Goal: Book appointment/travel/reservation

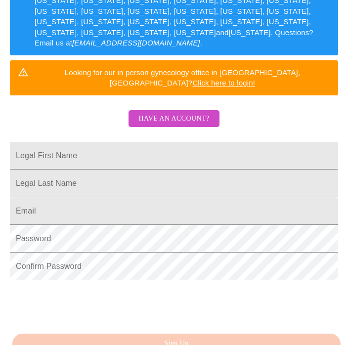
scroll to position [233, 0]
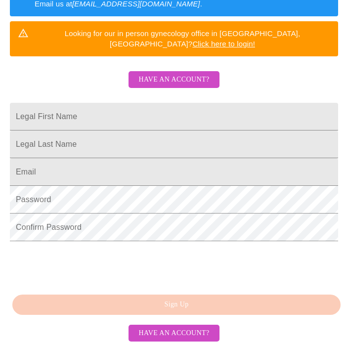
click at [147, 103] on input "Legal First Name" at bounding box center [174, 117] width 328 height 28
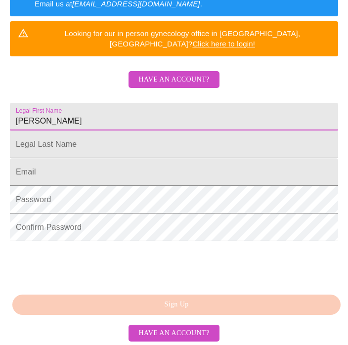
type input "[PERSON_NAME]"
click at [80, 114] on input "Legal First Name" at bounding box center [174, 117] width 328 height 28
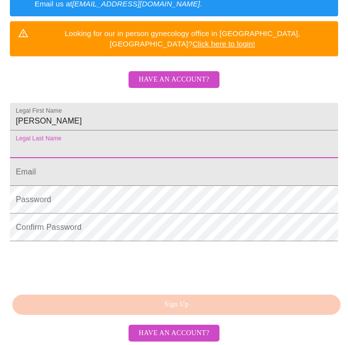
type input "[PERSON_NAME]"
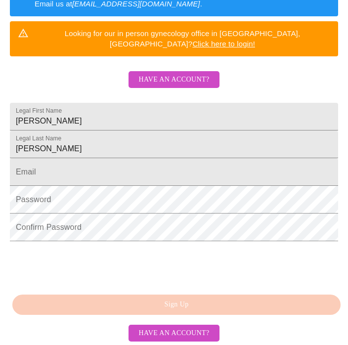
click at [89, 166] on input "Legal First Name" at bounding box center [174, 172] width 328 height 28
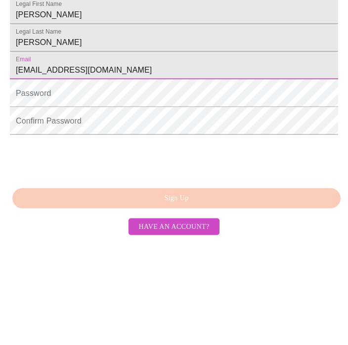
type input "[EMAIL_ADDRESS][DOMAIN_NAME]"
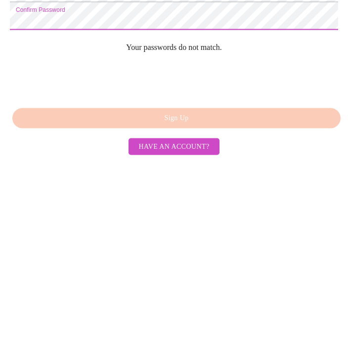
scroll to position [254, 0]
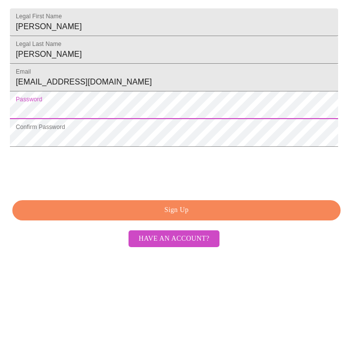
scroll to position [248, 0]
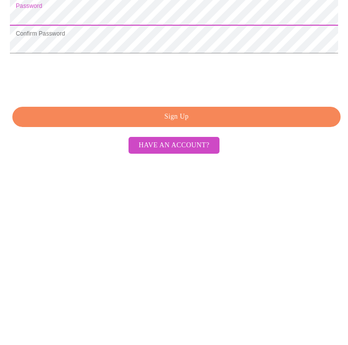
click at [187, 297] on span "Sign Up" at bounding box center [176, 303] width 305 height 12
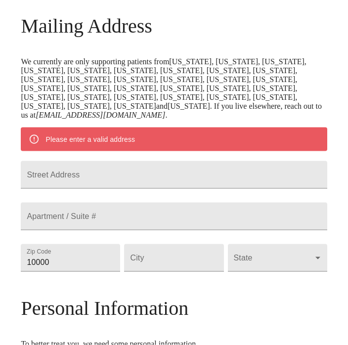
scroll to position [158, 0]
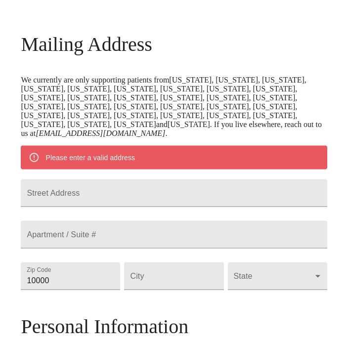
click at [153, 179] on input "Street Address" at bounding box center [174, 193] width 306 height 28
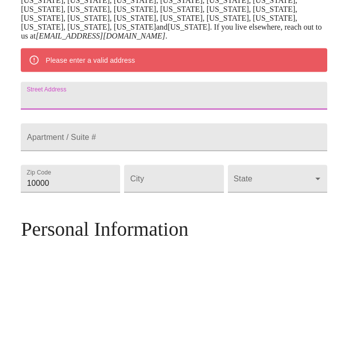
type input "[STREET_ADDRESS][PERSON_NAME]"
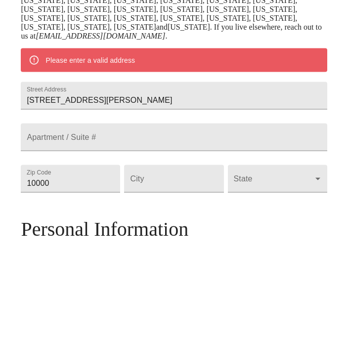
scroll to position [255, 0]
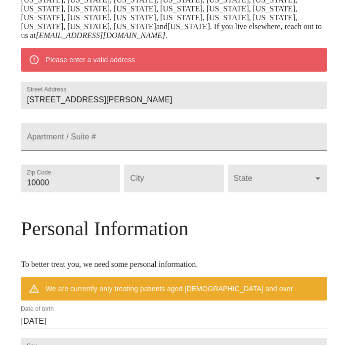
click at [80, 171] on input "10000" at bounding box center [70, 179] width 99 height 28
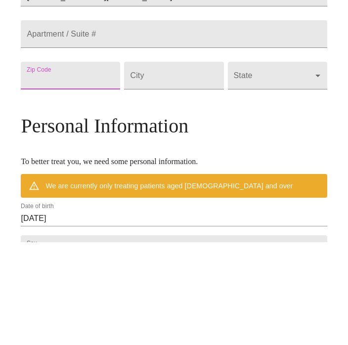
type input "42053"
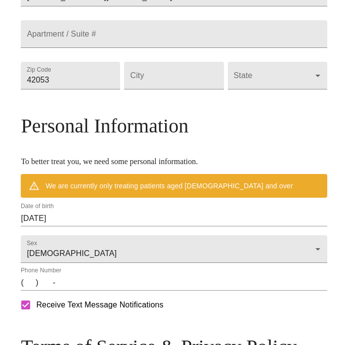
click at [185, 74] on input "Street Address" at bounding box center [173, 76] width 99 height 28
type input "Kevil"
click at [290, 64] on body "MyMenopauseRx Welcome to MyMenopauseRx Since it's your first time here, you'll …" at bounding box center [174, 67] width 340 height 842
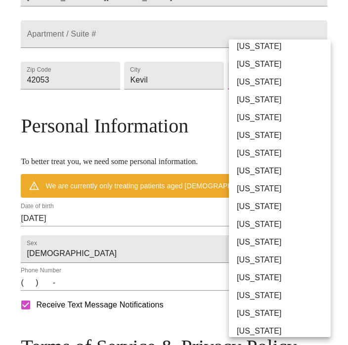
scroll to position [42, 0]
click at [256, 295] on li "[US_STATE]" at bounding box center [280, 295] width 102 height 18
type input "[US_STATE]"
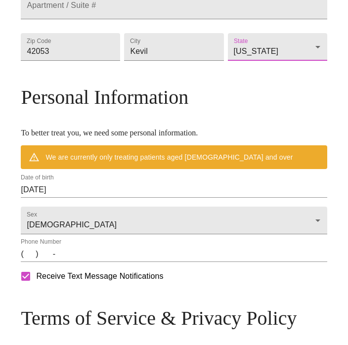
click at [99, 182] on input "[DATE]" at bounding box center [174, 190] width 306 height 16
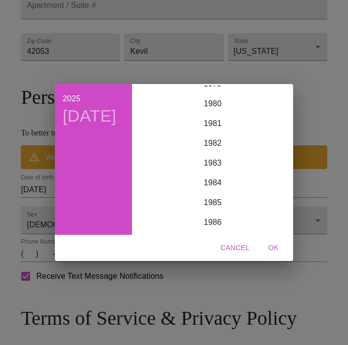
scroll to position [1590, 0]
click at [213, 107] on div "1980" at bounding box center [212, 107] width 153 height 20
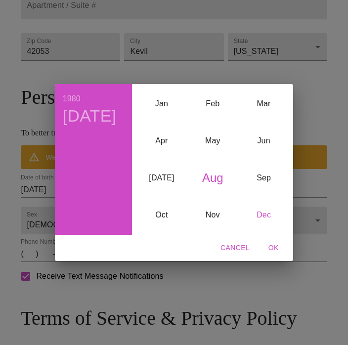
click at [271, 223] on div "Dec" at bounding box center [263, 215] width 51 height 37
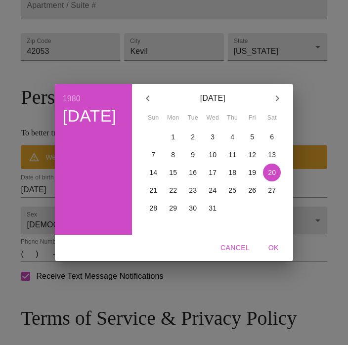
click at [174, 209] on p "29" at bounding box center [173, 208] width 8 height 10
click at [271, 246] on span "OK" at bounding box center [273, 248] width 24 height 12
type input "[DATE]"
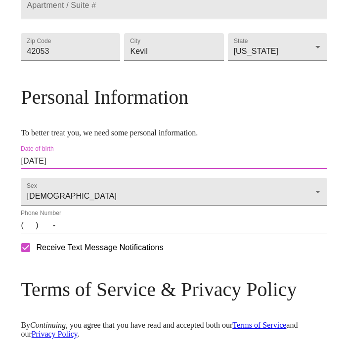
click at [26, 224] on input "(   )    -" at bounding box center [174, 225] width 306 height 16
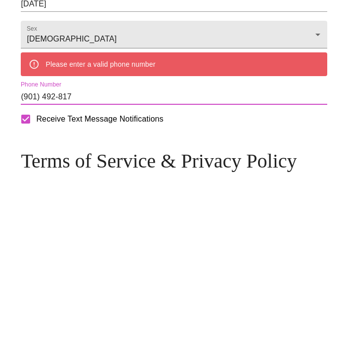
type input "[PHONE_NUMBER]"
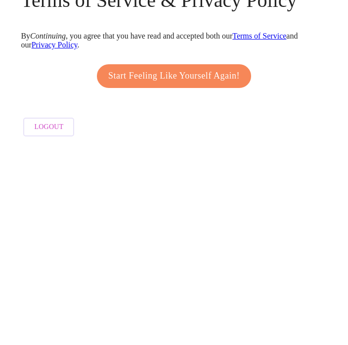
scroll to position [451, 0]
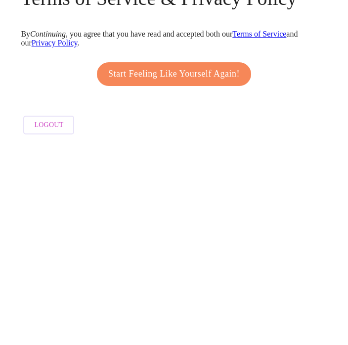
click at [220, 268] on span "Start Feeling Like Yourself Again!" at bounding box center [173, 276] width 131 height 16
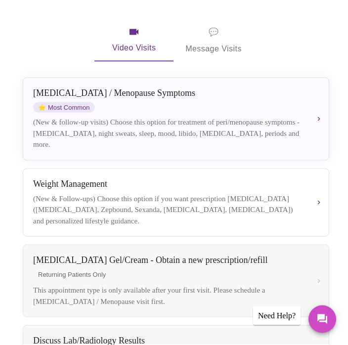
scroll to position [147, 0]
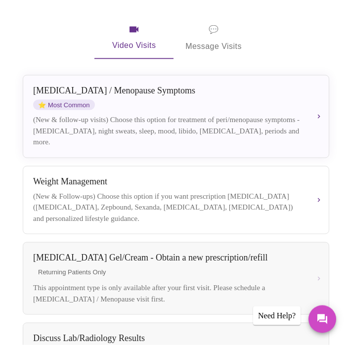
click at [319, 125] on div "[MEDICAL_DATA] / Menopause Symptoms ⭐ Most Common (New & follow-up visits) Choo…" at bounding box center [176, 116] width 286 height 62
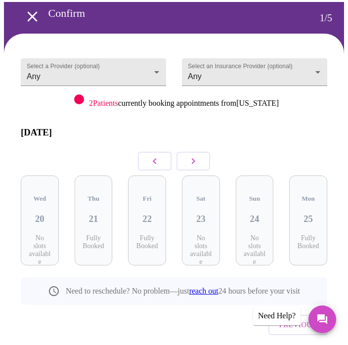
click at [200, 152] on button "button" at bounding box center [193, 161] width 34 height 19
click at [154, 155] on icon "button" at bounding box center [155, 161] width 12 height 12
click at [198, 155] on icon "button" at bounding box center [193, 161] width 12 height 12
click at [203, 152] on button "button" at bounding box center [193, 161] width 34 height 19
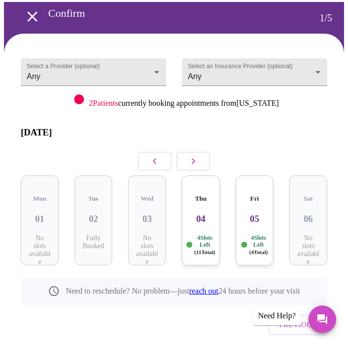
click at [266, 213] on h3 "05" at bounding box center [255, 218] width 22 height 11
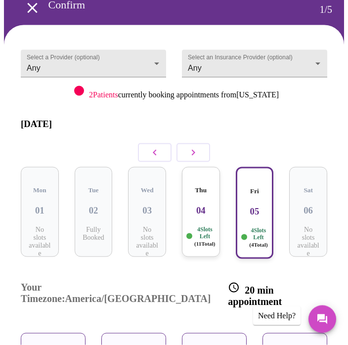
scroll to position [119, 0]
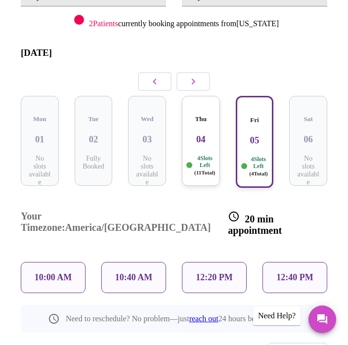
click at [208, 134] on h3 "04" at bounding box center [201, 139] width 22 height 11
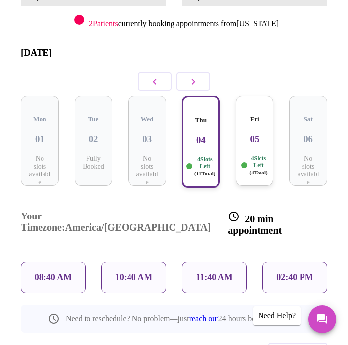
click at [262, 130] on div "Fri 05 4 Slots Left ( 4 Total)" at bounding box center [255, 141] width 38 height 90
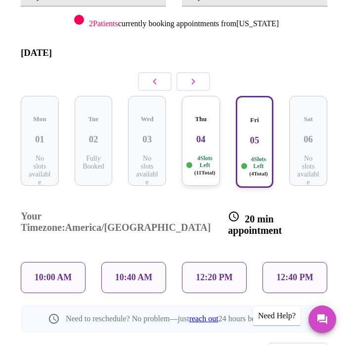
click at [196, 76] on icon "button" at bounding box center [193, 82] width 12 height 12
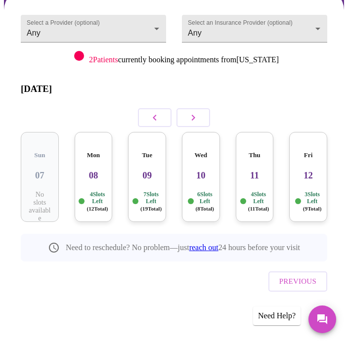
scroll to position [39, 0]
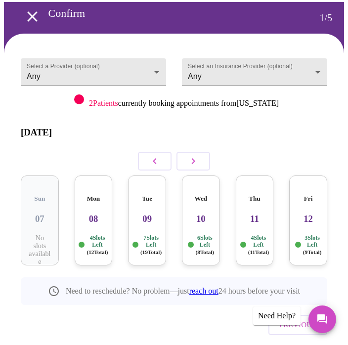
click at [319, 213] on h3 "12" at bounding box center [308, 218] width 22 height 11
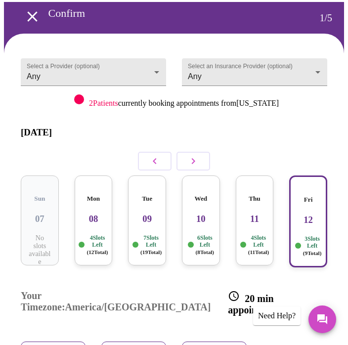
click at [92, 213] on h3 "08" at bounding box center [94, 218] width 22 height 11
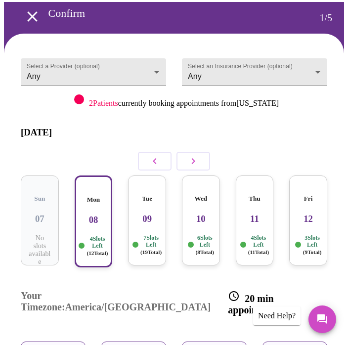
click at [151, 155] on icon "button" at bounding box center [155, 161] width 12 height 12
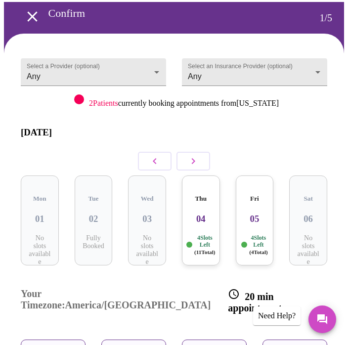
click at [200, 152] on button "button" at bounding box center [193, 161] width 34 height 19
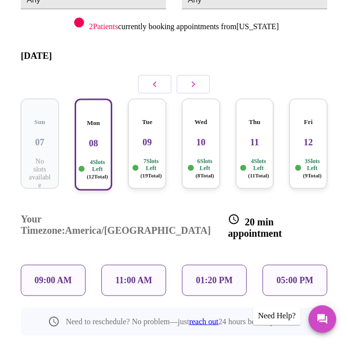
scroll to position [119, 0]
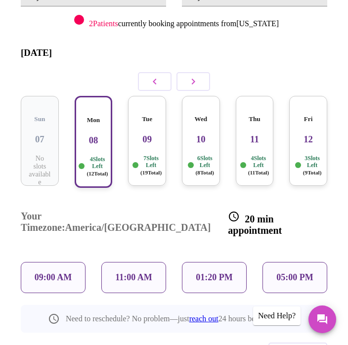
click at [242, 262] on div "01:20 PM" at bounding box center [214, 277] width 65 height 31
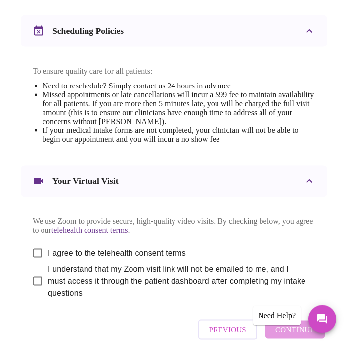
scroll to position [470, 0]
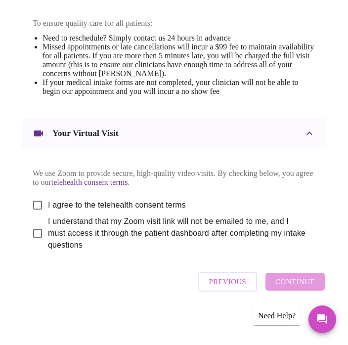
click at [37, 215] on input "I agree to the telehealth consent terms" at bounding box center [37, 205] width 21 height 21
checkbox input "true"
click at [33, 244] on input "I understand that my Zoom visit link will not be emailed to me, and I must acce…" at bounding box center [37, 233] width 21 height 21
checkbox input "true"
click at [304, 288] on span "Continue" at bounding box center [295, 281] width 40 height 13
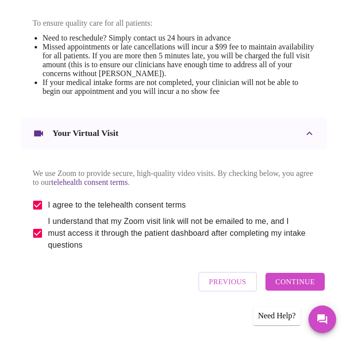
scroll to position [53, 0]
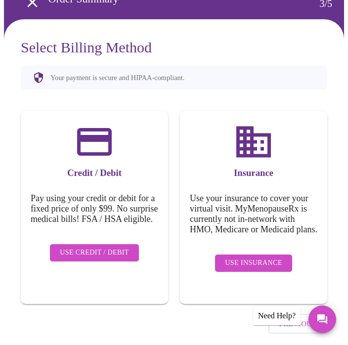
click at [277, 272] on button "Use Insurance" at bounding box center [253, 262] width 77 height 17
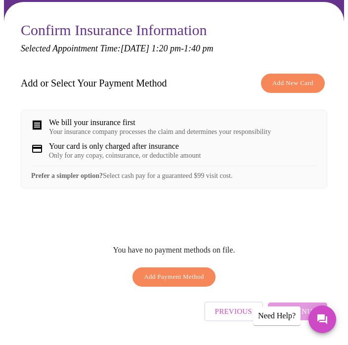
scroll to position [88, 0]
